Goal: Transaction & Acquisition: Download file/media

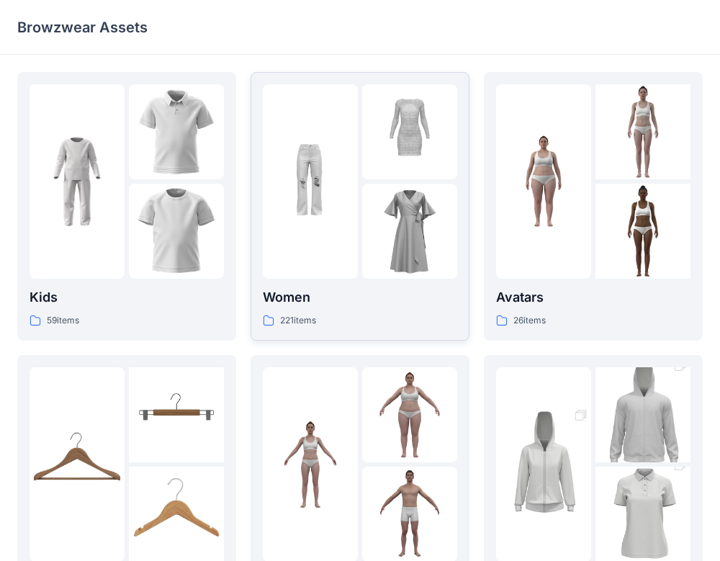
click at [358, 169] on div at bounding box center [360, 181] width 194 height 194
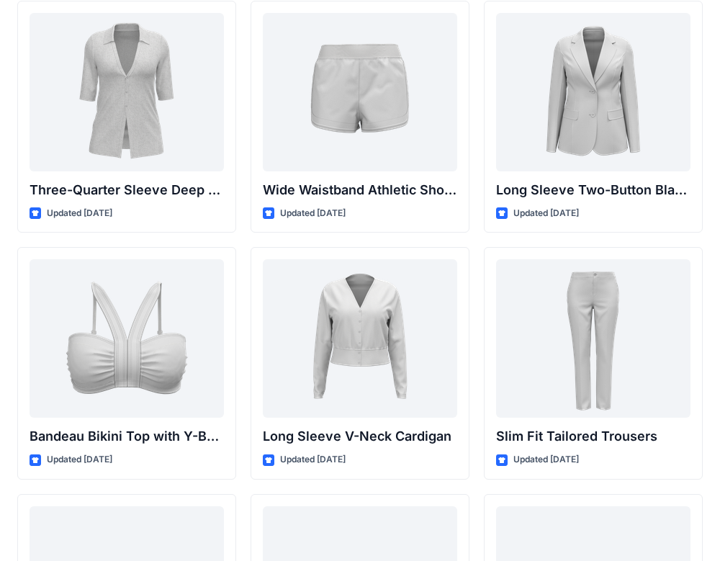
scroll to position [1305, 0]
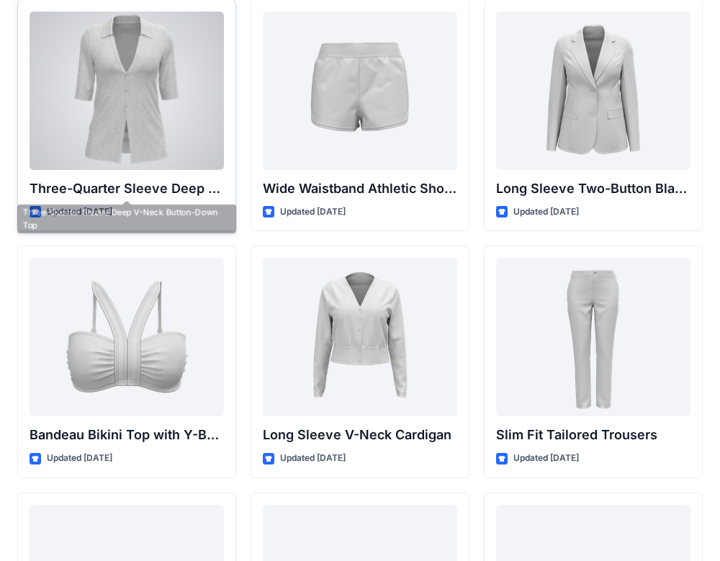
click at [131, 120] on div at bounding box center [127, 91] width 194 height 158
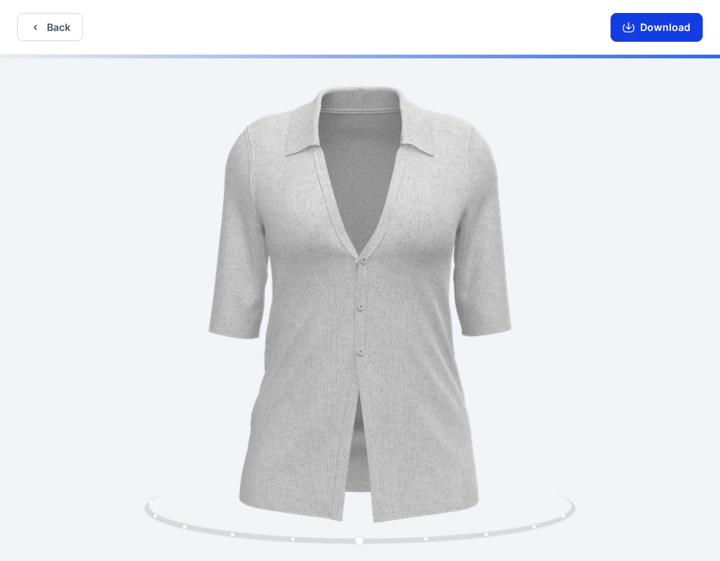
click at [672, 22] on button "Download" at bounding box center [656, 27] width 92 height 29
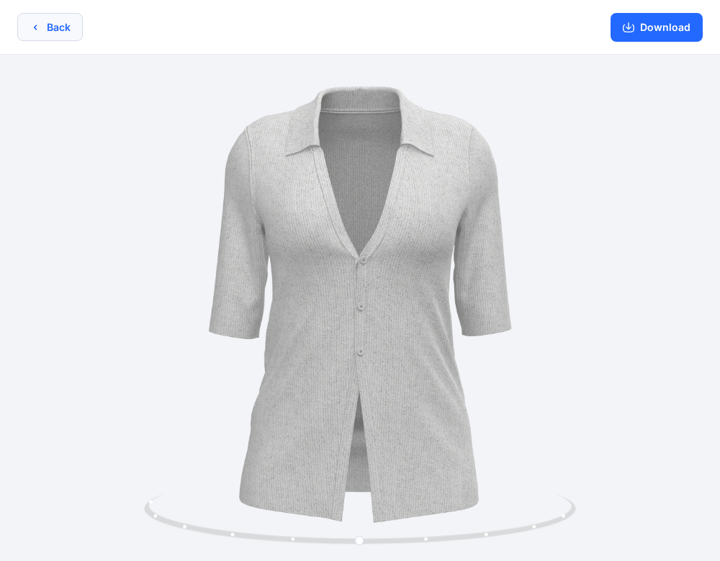
click at [61, 37] on button "Back" at bounding box center [49, 27] width 65 height 28
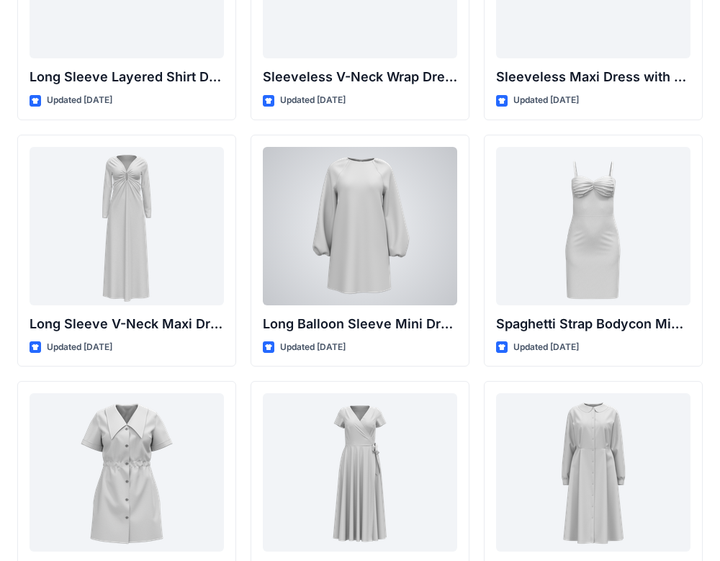
scroll to position [2161, 0]
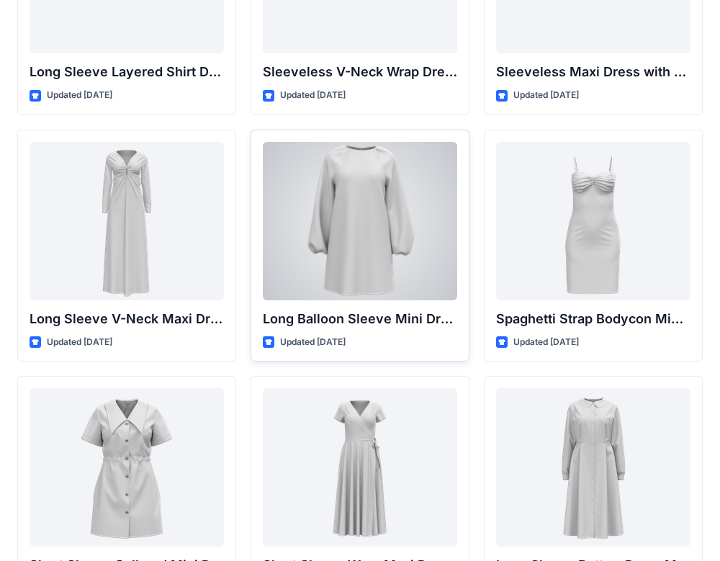
click at [409, 235] on div at bounding box center [360, 221] width 194 height 158
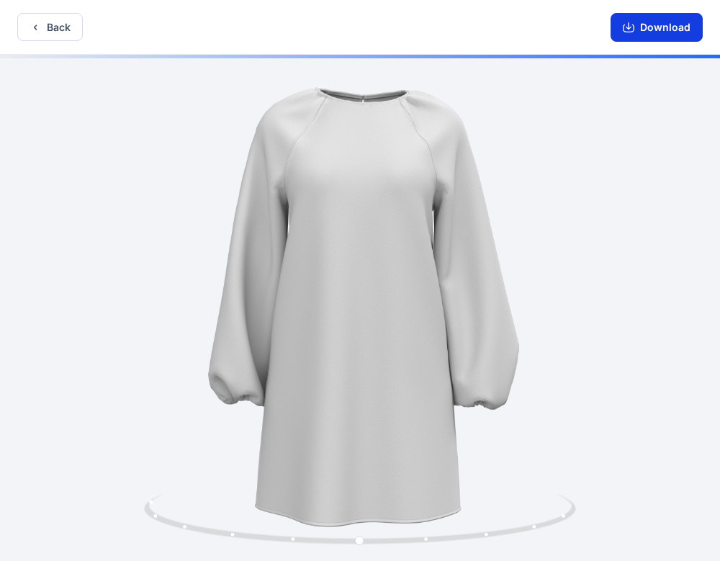
click at [650, 32] on button "Download" at bounding box center [656, 27] width 92 height 29
